Goal: Find contact information: Find contact information

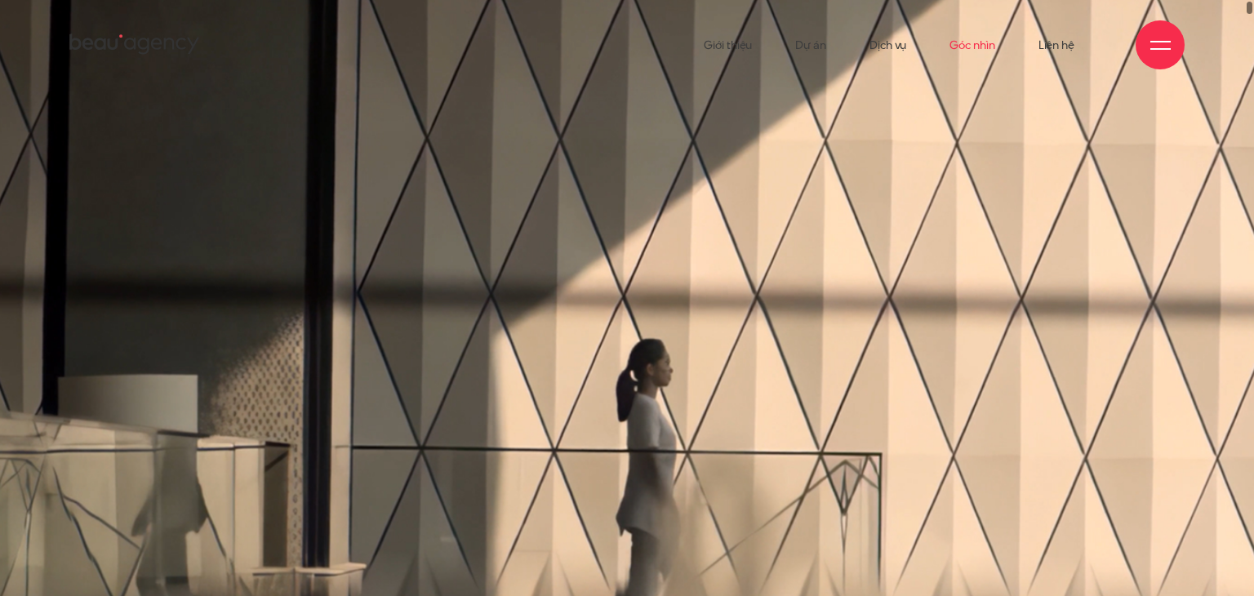
click at [981, 49] on link "Góc nhìn" at bounding box center [971, 45] width 45 height 90
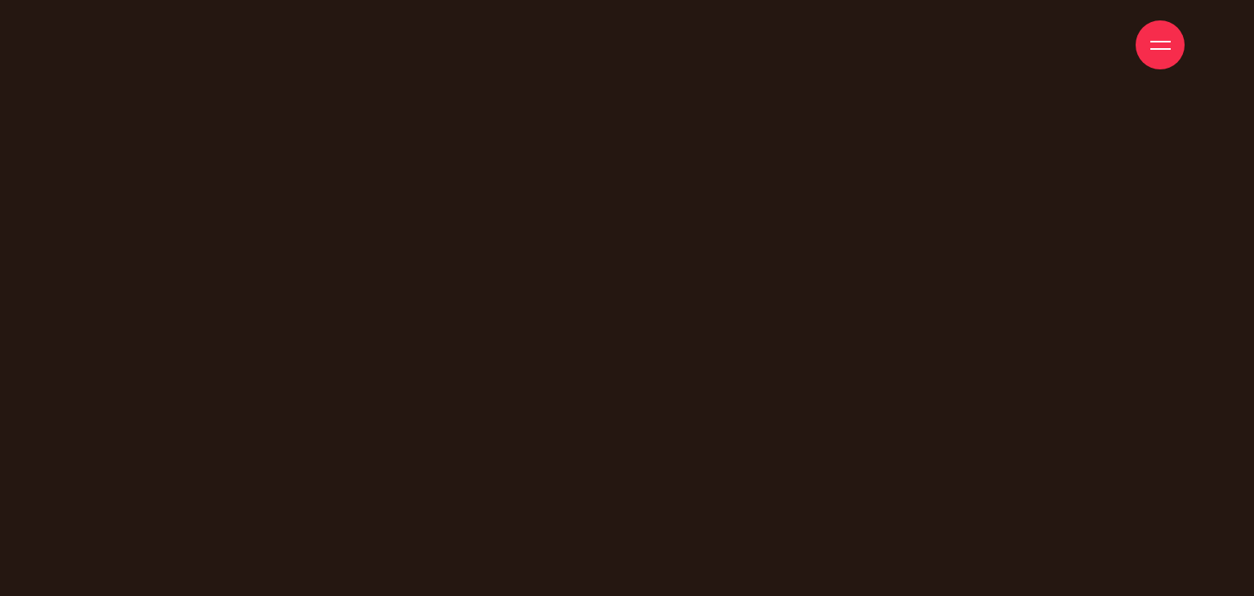
click at [1162, 46] on div at bounding box center [1160, 45] width 20 height 20
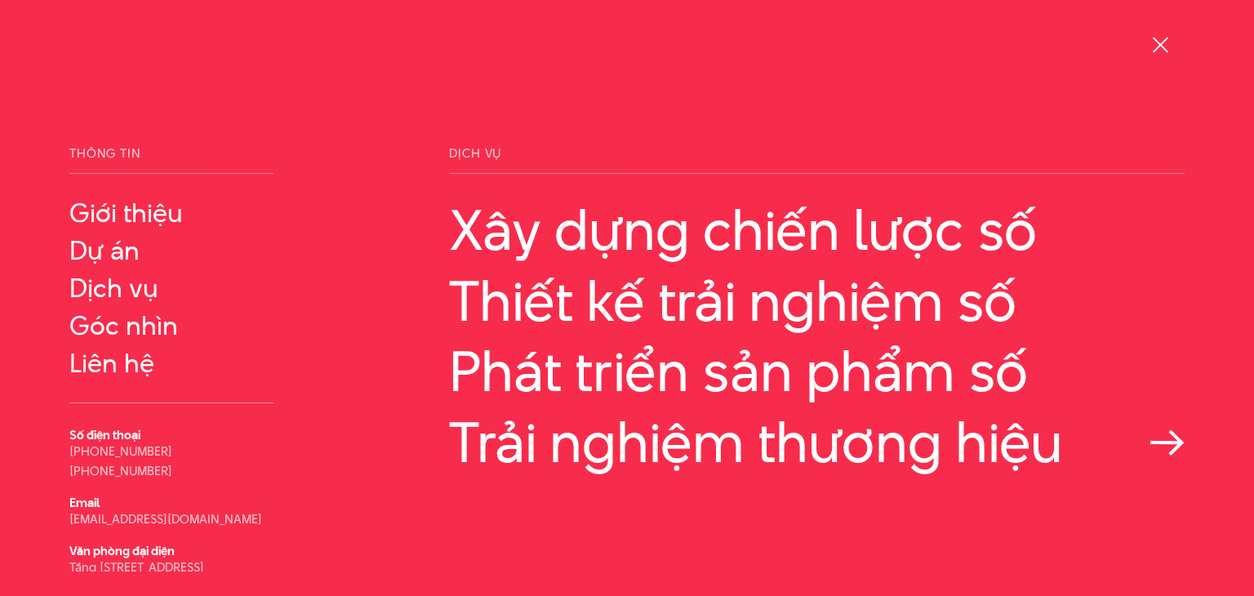
scroll to position [62, 0]
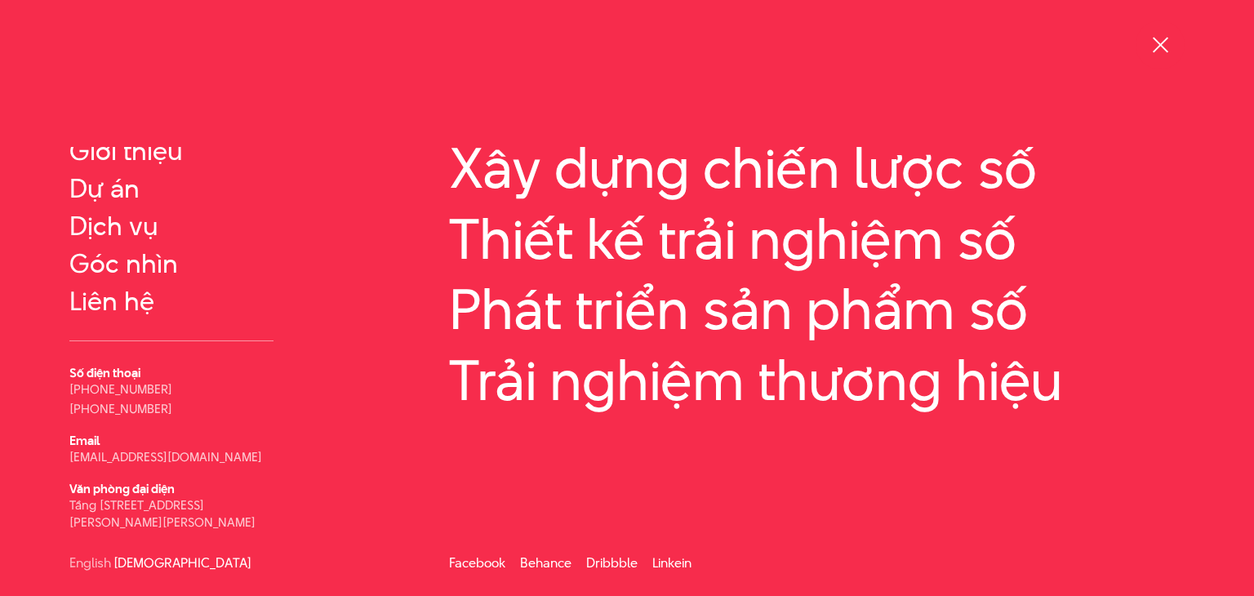
click at [1165, 47] on span at bounding box center [1160, 45] width 16 height 16
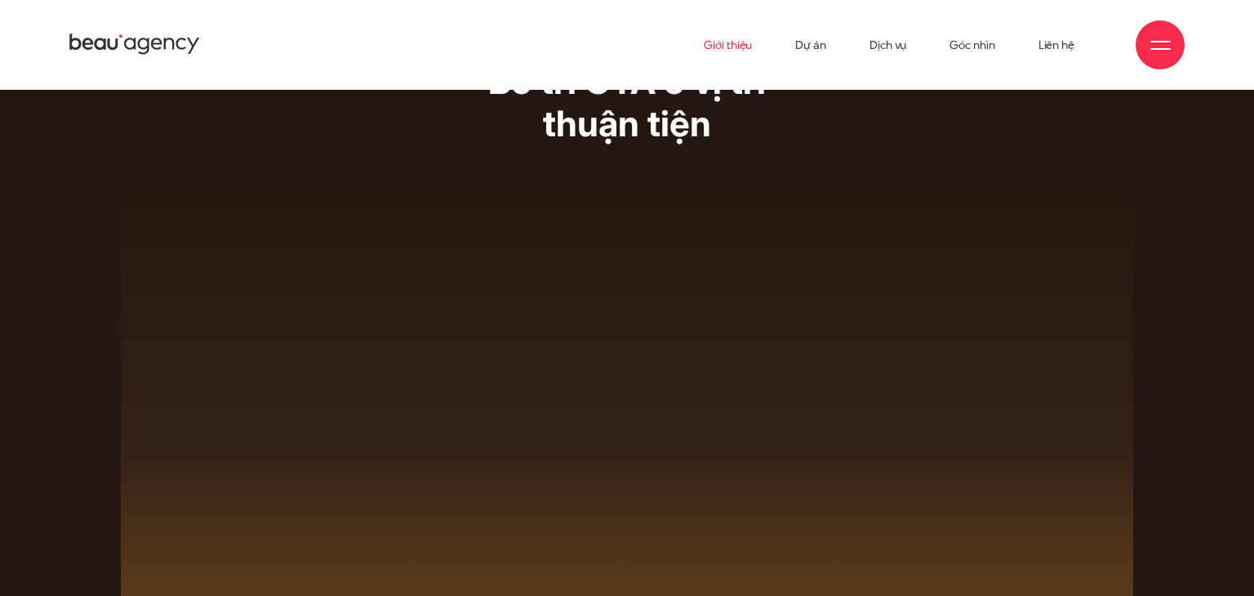
click at [726, 44] on link "Giới thiệu" at bounding box center [728, 45] width 48 height 90
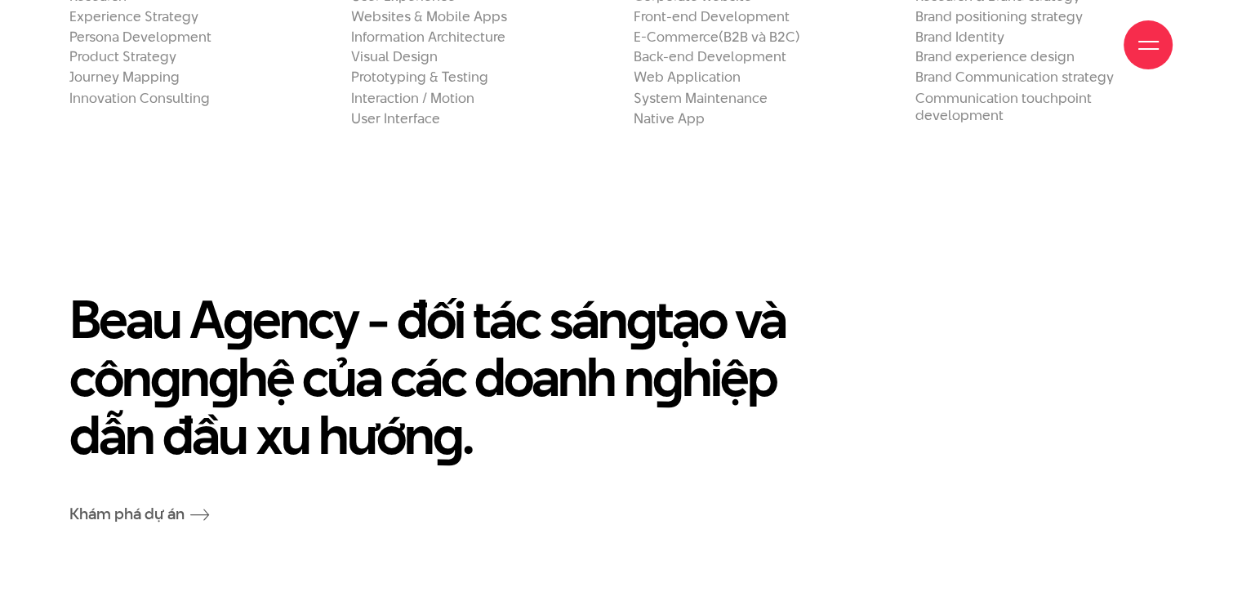
scroll to position [3591, 0]
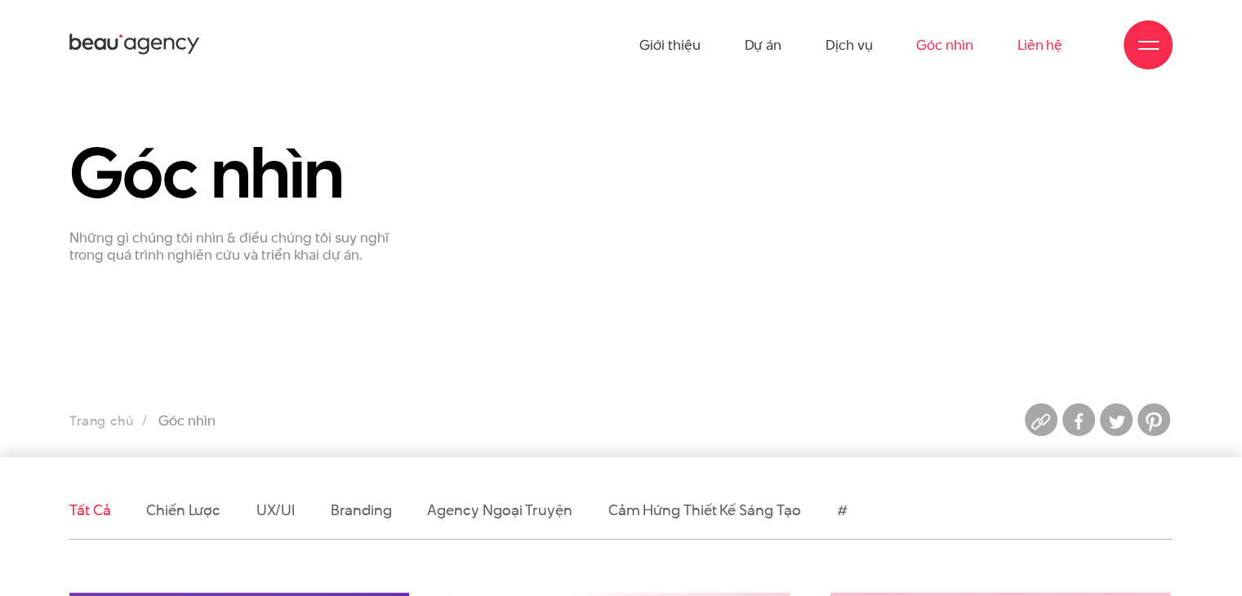
click at [1031, 51] on link "Liên hệ" at bounding box center [1039, 45] width 45 height 90
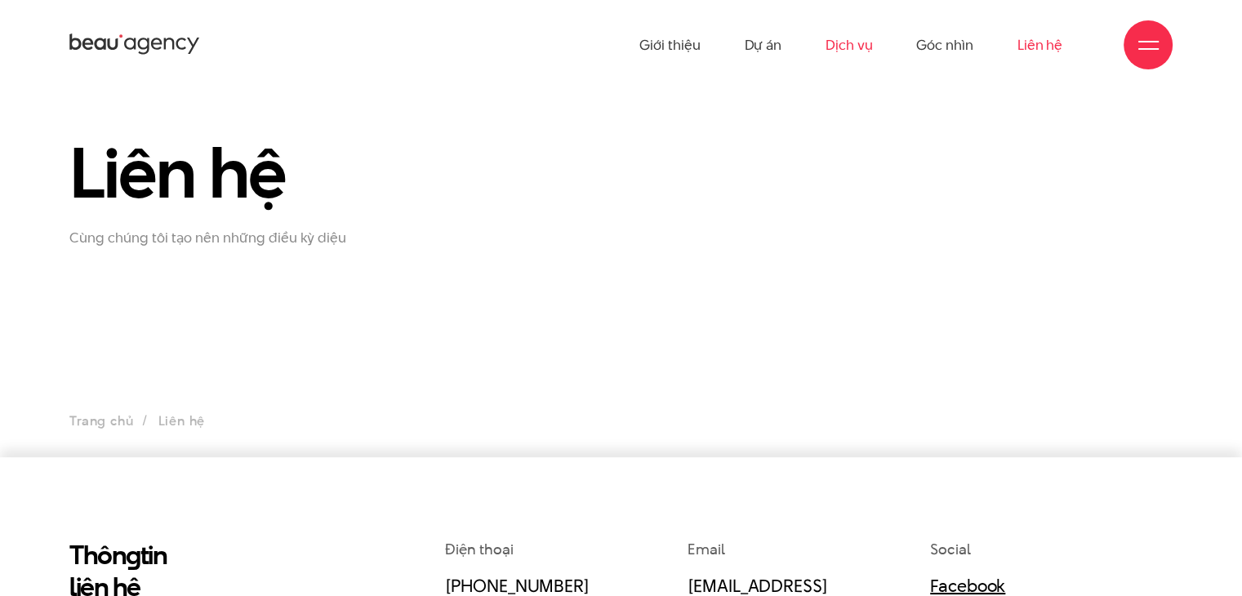
click at [849, 46] on link "Dịch vụ" at bounding box center [848, 45] width 47 height 90
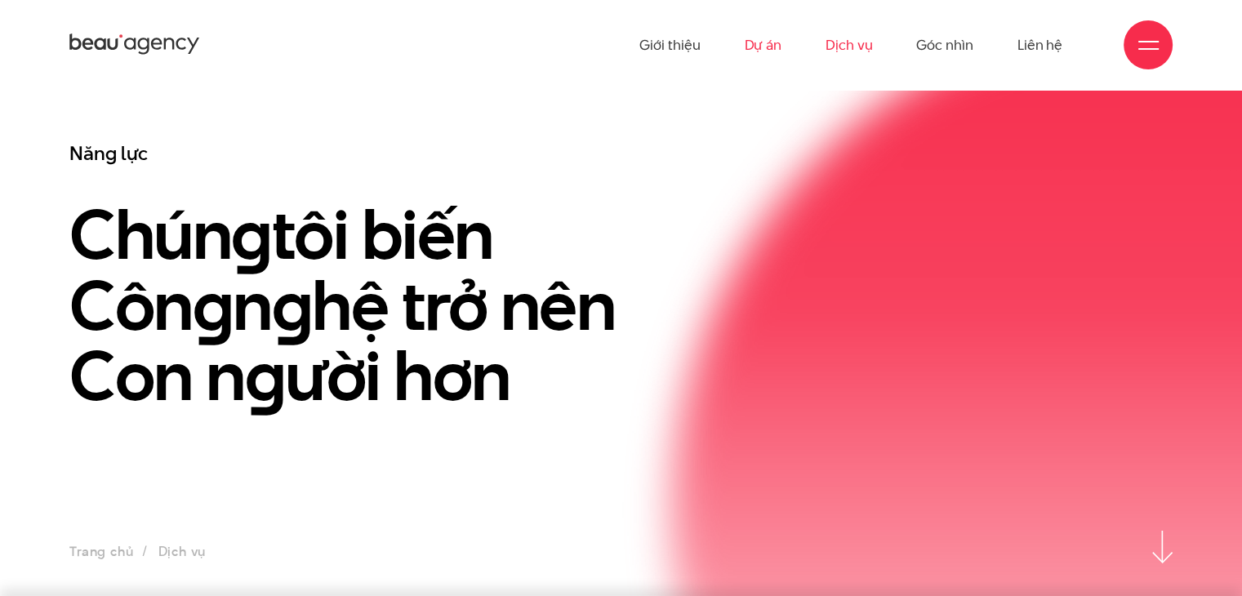
click at [755, 47] on link "Dự án" at bounding box center [763, 45] width 38 height 90
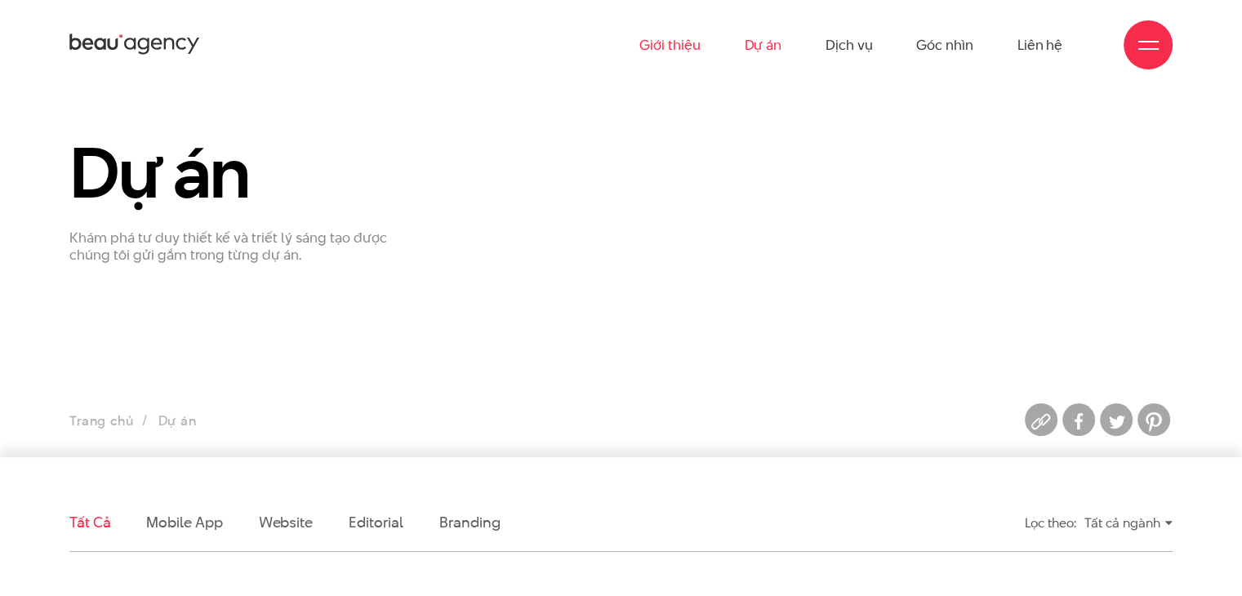
click at [691, 47] on link "Giới thiệu" at bounding box center [669, 45] width 60 height 90
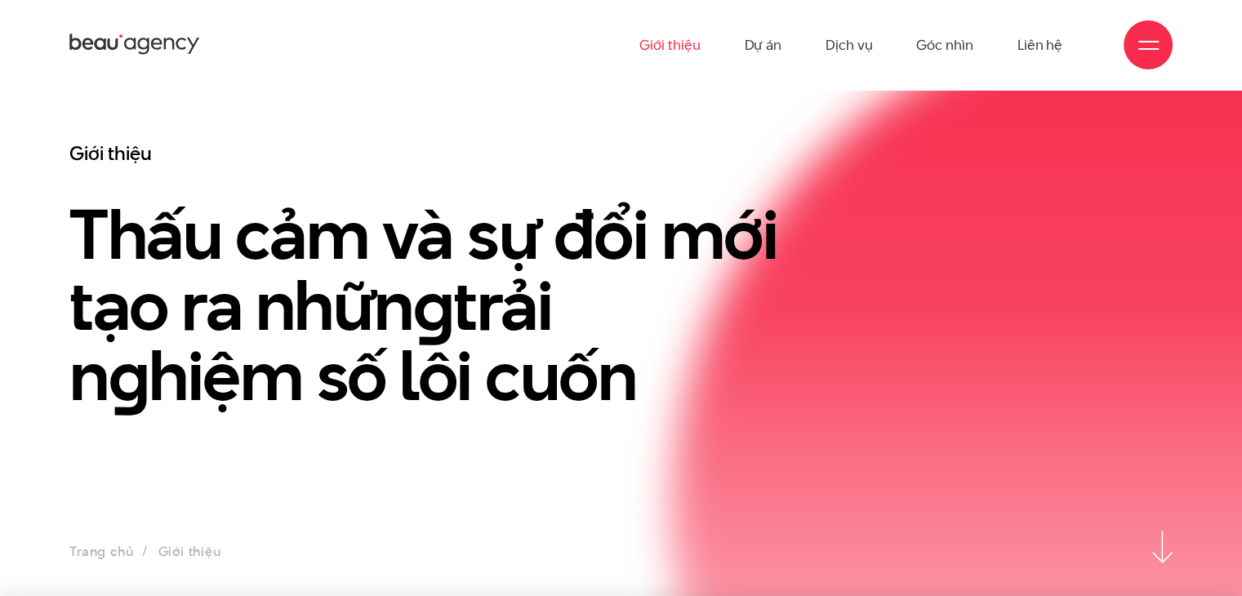
click at [682, 40] on link "Giới thiệu" at bounding box center [669, 45] width 60 height 90
click at [151, 47] on icon at bounding box center [156, 43] width 11 height 11
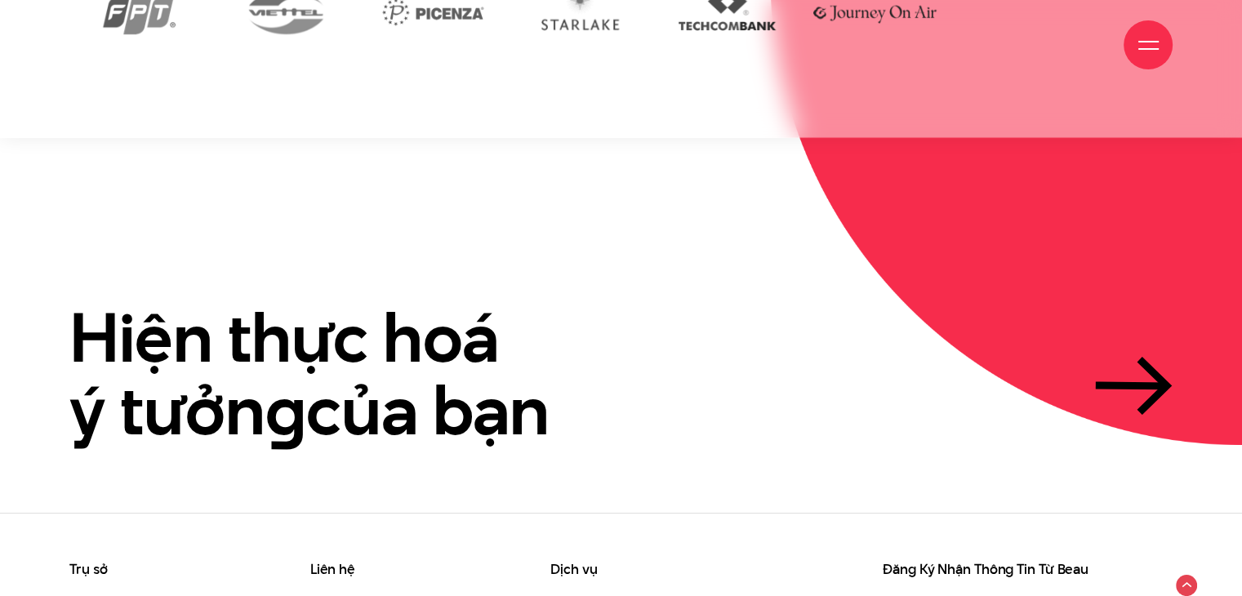
scroll to position [3865, 0]
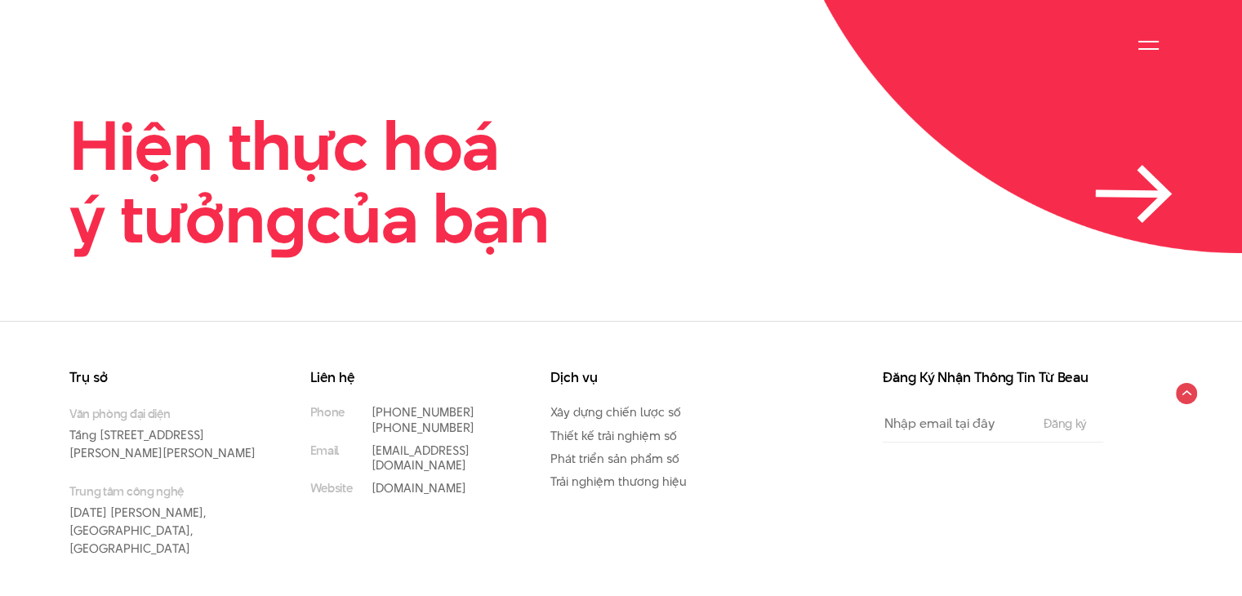
click at [1126, 165] on icon at bounding box center [1134, 194] width 78 height 58
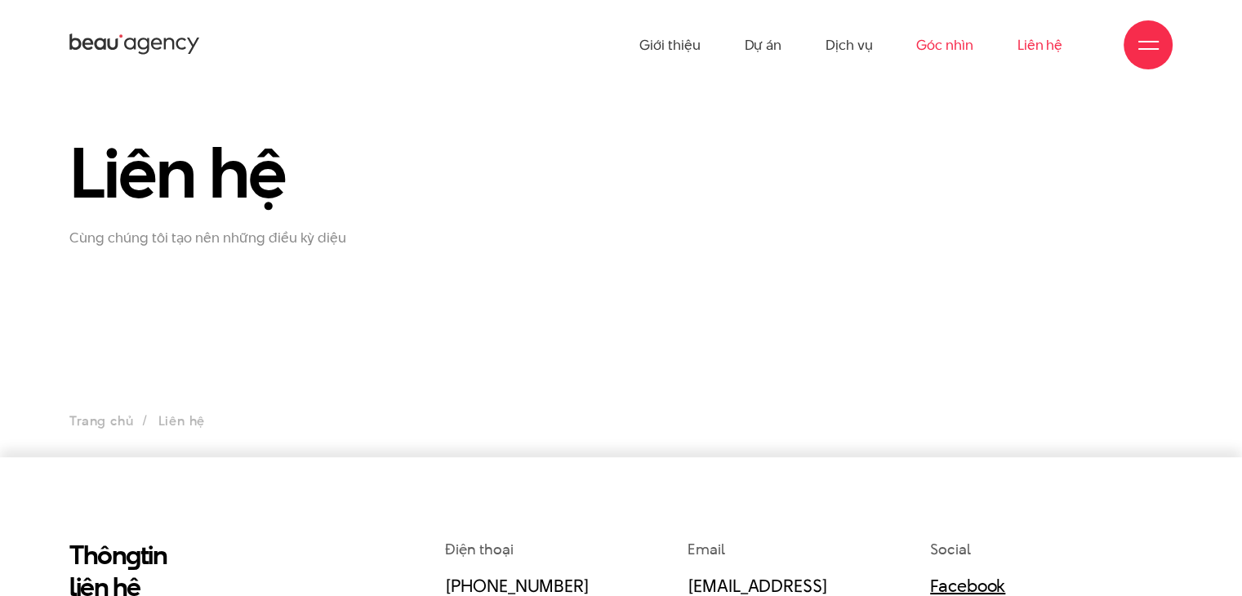
click at [931, 47] on link "Góc nhìn" at bounding box center [944, 45] width 56 height 90
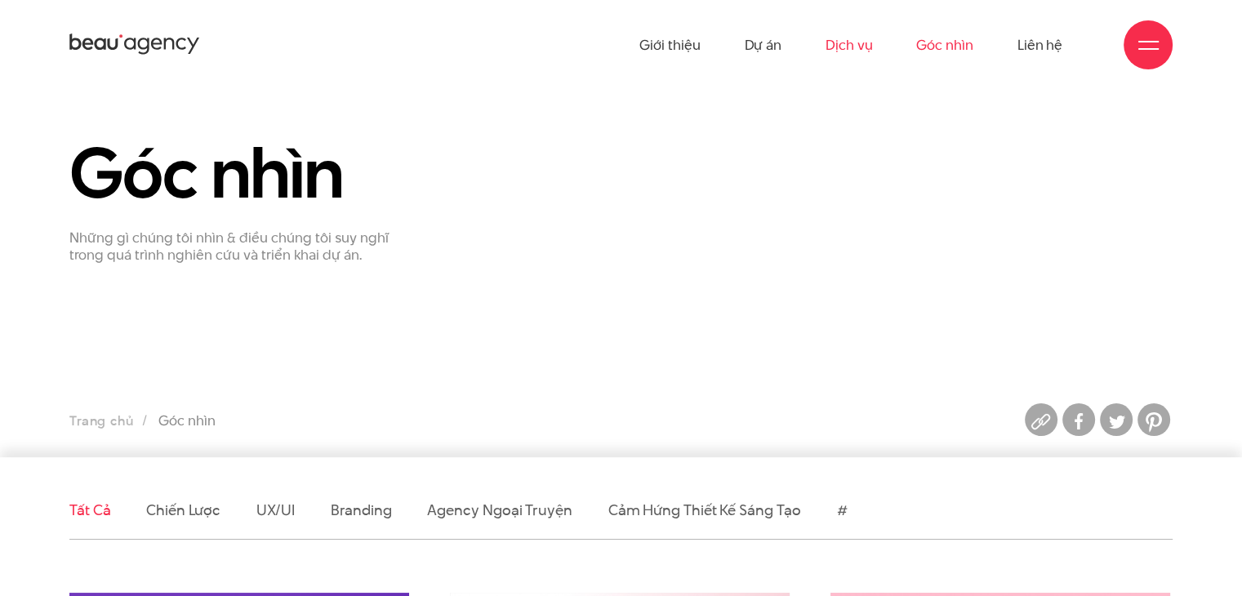
click at [859, 56] on link "Dịch vụ" at bounding box center [848, 45] width 47 height 90
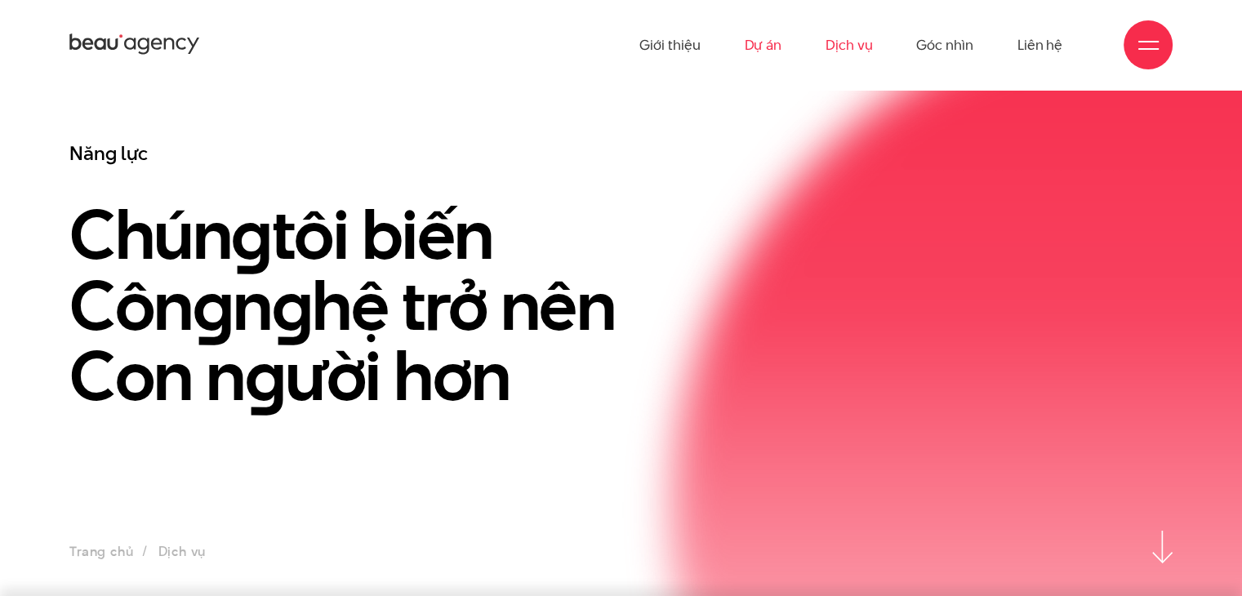
click at [767, 50] on link "Dự án" at bounding box center [763, 45] width 38 height 90
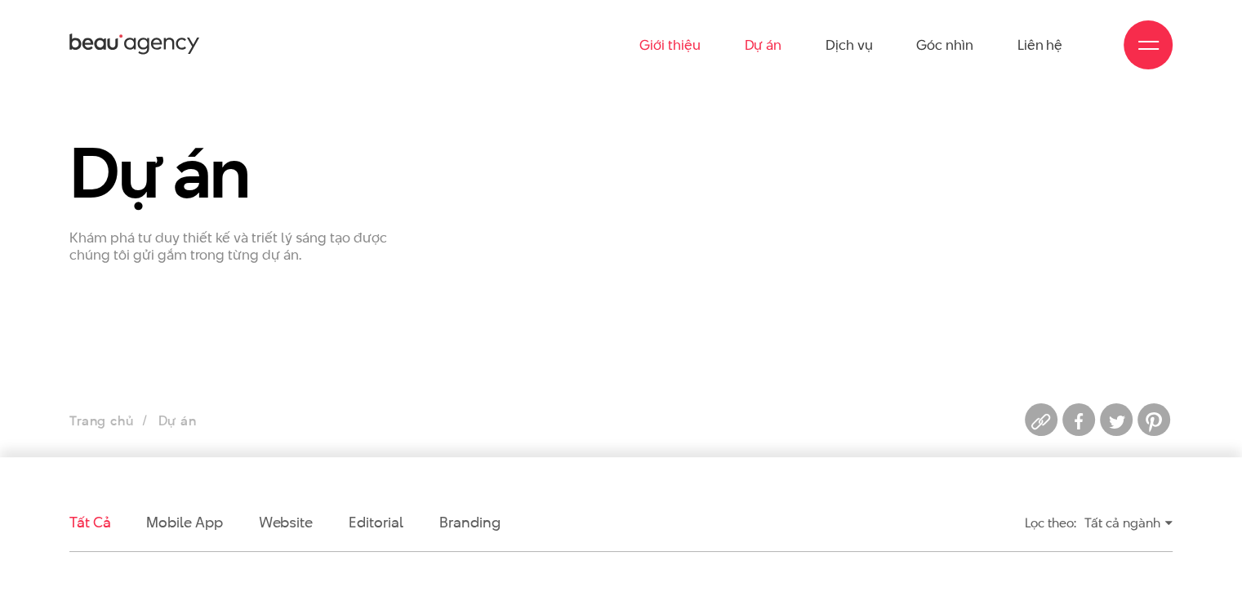
click at [662, 46] on link "Giới thiệu" at bounding box center [669, 45] width 60 height 90
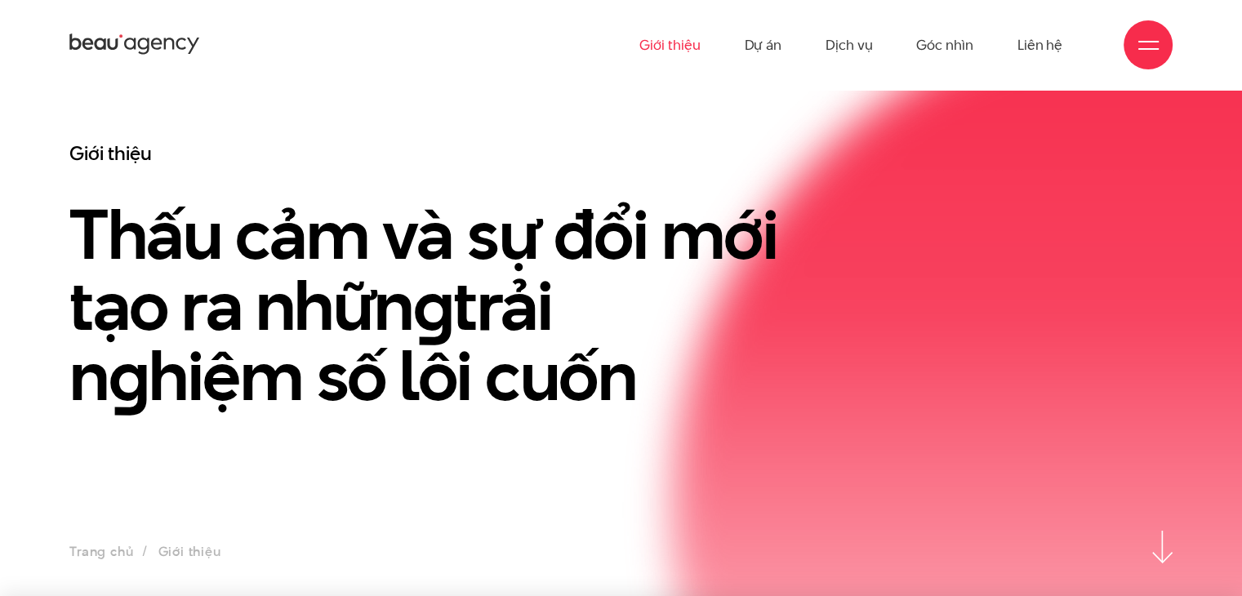
click at [660, 45] on link "Giới thiệu" at bounding box center [669, 45] width 60 height 90
click at [140, 42] on icon at bounding box center [143, 46] width 11 height 16
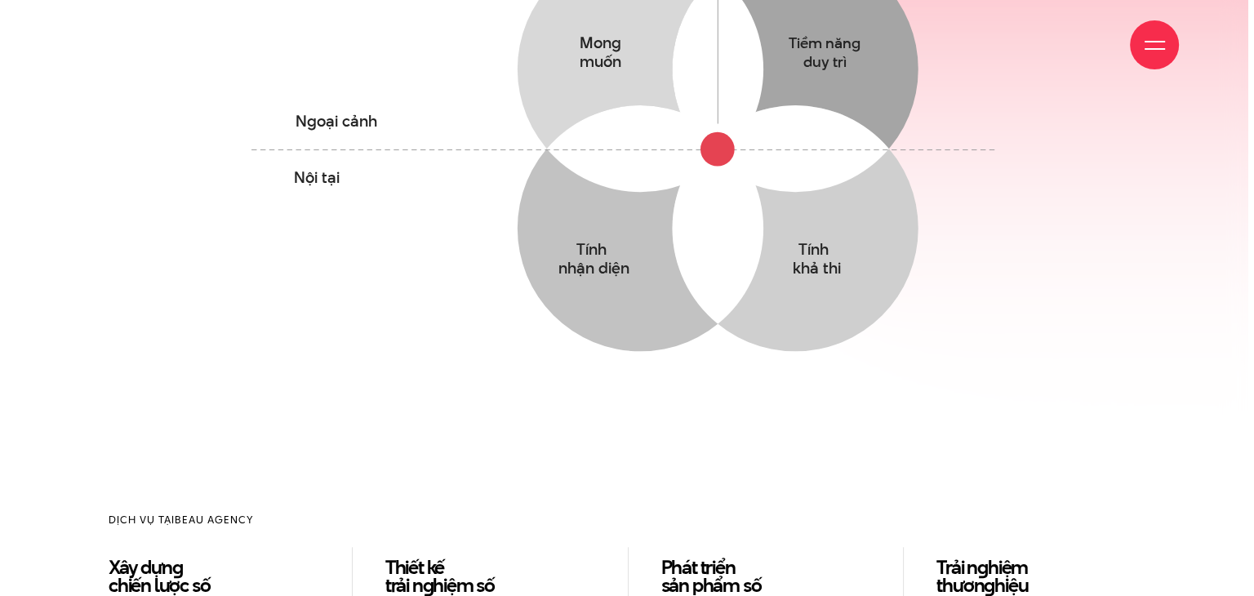
scroll to position [1143, 0]
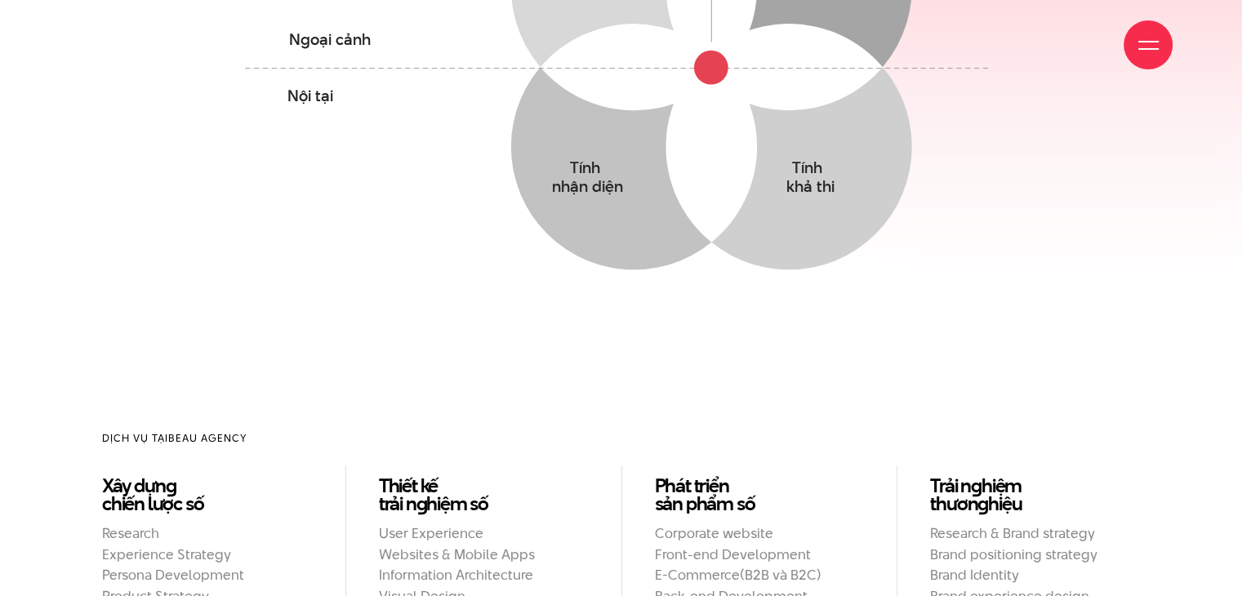
click at [1143, 48] on span at bounding box center [1148, 49] width 20 height 2
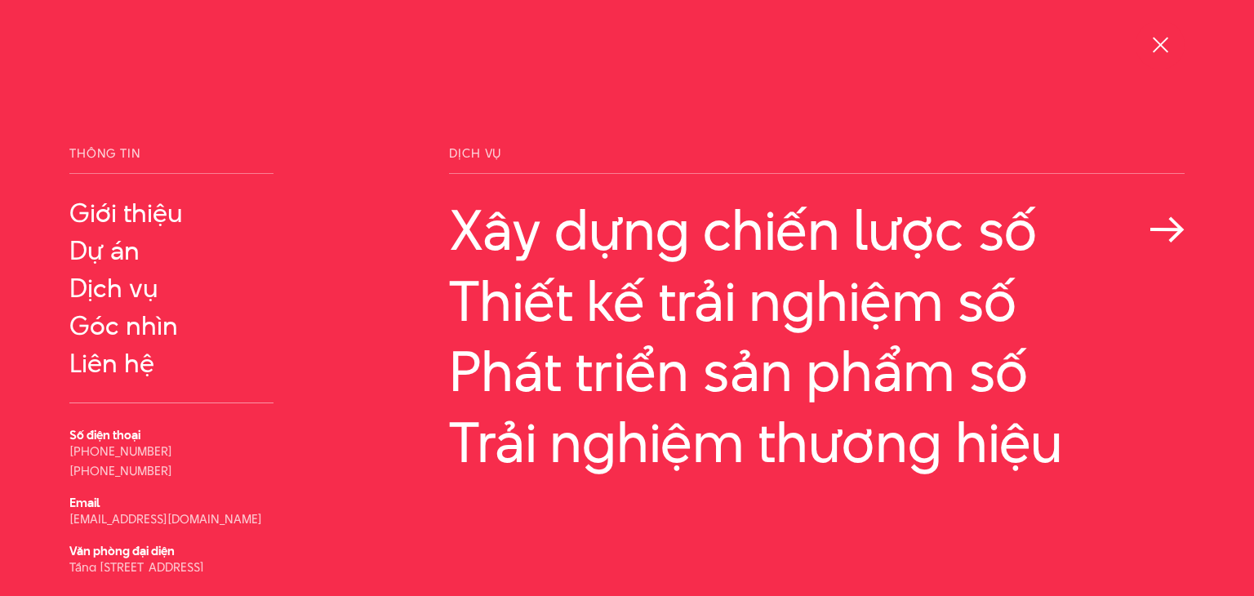
click at [689, 242] on link "Xây dựng chiến lược số" at bounding box center [816, 229] width 735 height 63
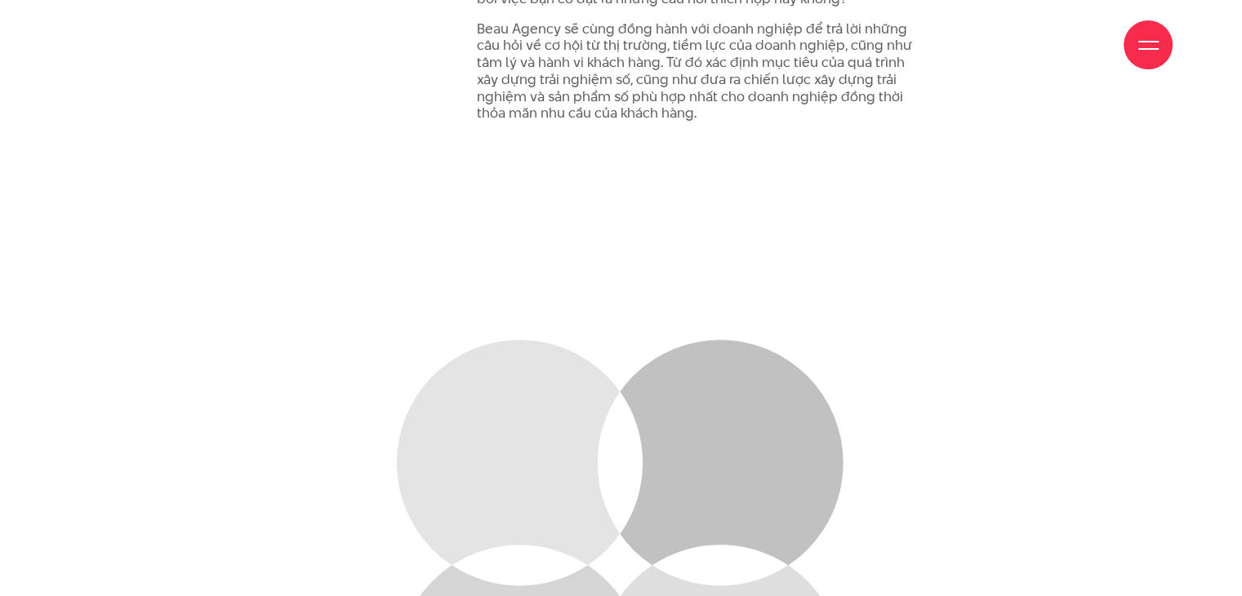
scroll to position [1959, 0]
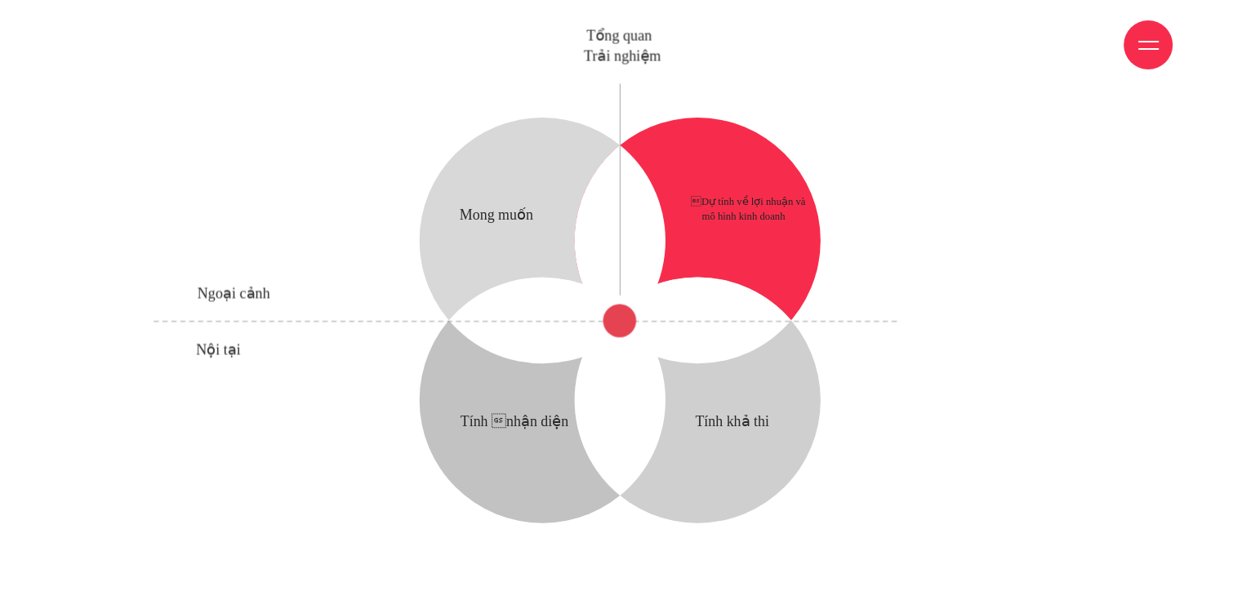
click at [722, 235] on circle at bounding box center [698, 241] width 246 height 246
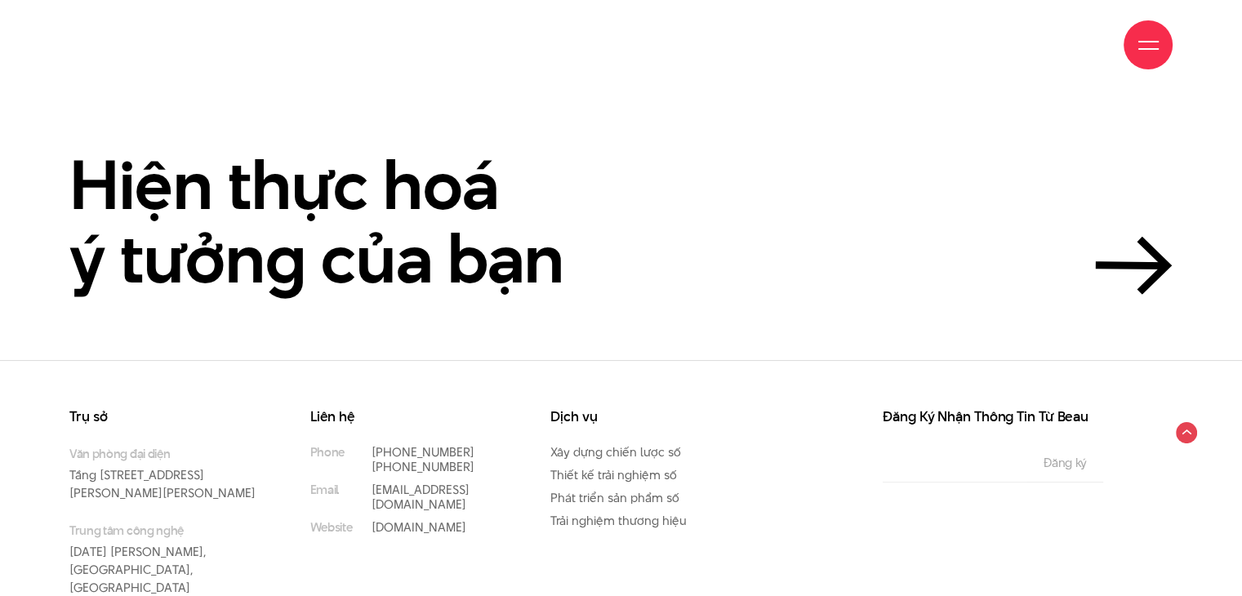
scroll to position [4724, 0]
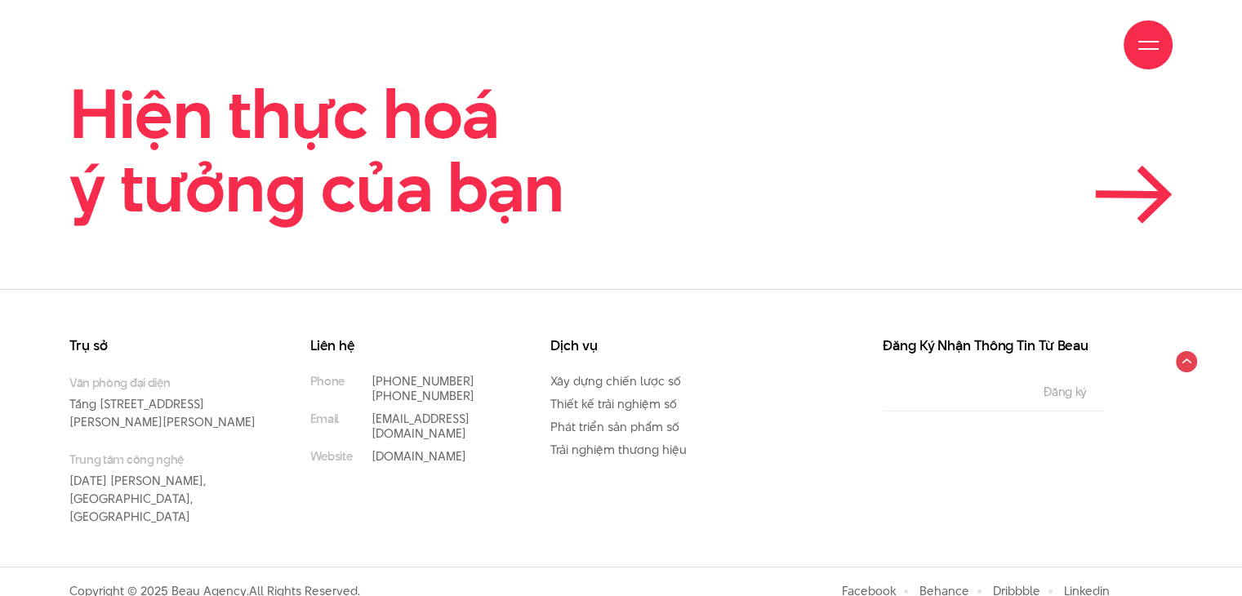
click at [1133, 182] on icon at bounding box center [1134, 195] width 78 height 58
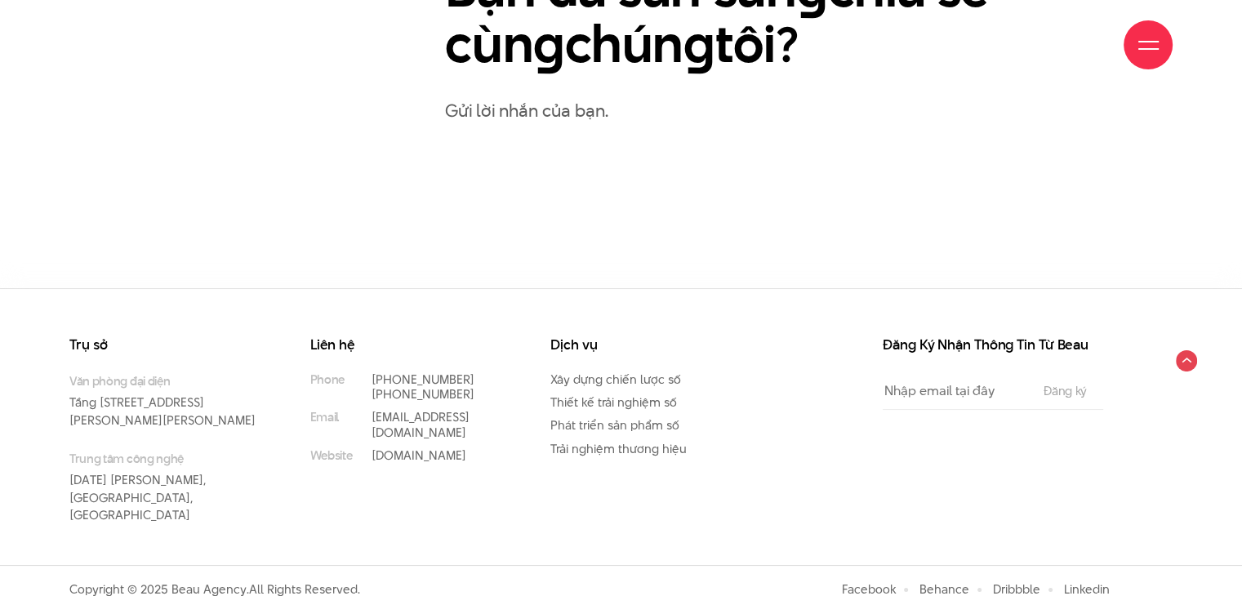
scroll to position [715, 0]
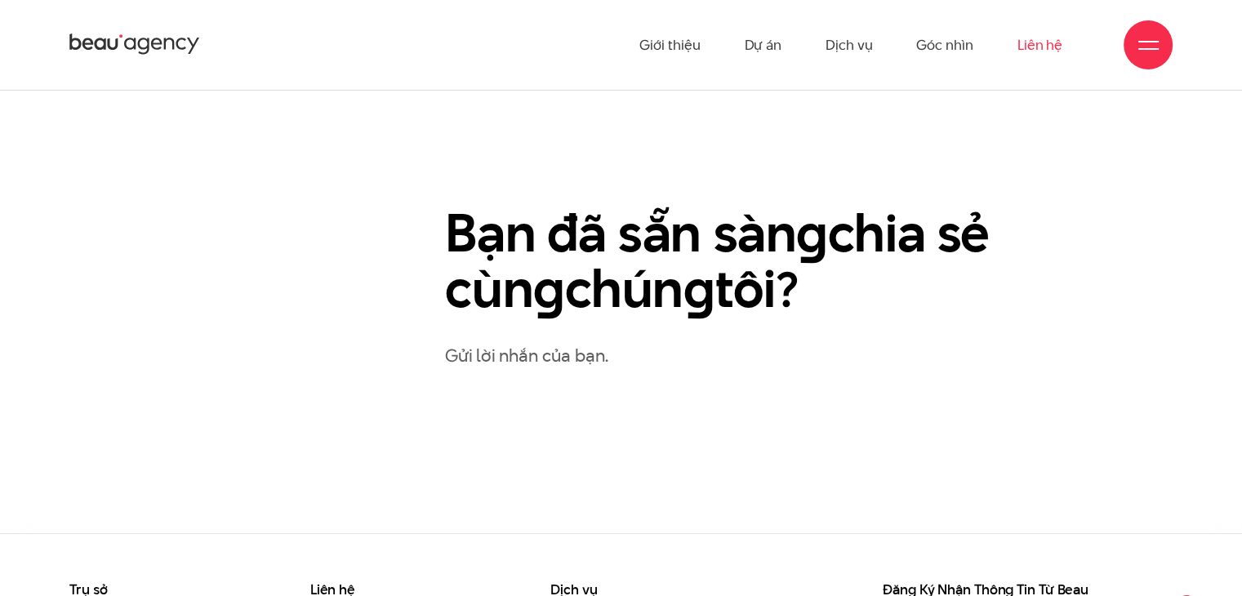
click at [570, 358] on p "Gửi lời nhắn của bạn." at bounding box center [808, 355] width 727 height 29
click at [604, 353] on p "Gửi lời nhắn của bạn." at bounding box center [808, 355] width 727 height 29
click at [513, 356] on p "Gửi lời nhắn của bạn." at bounding box center [808, 355] width 727 height 29
